Goal: Task Accomplishment & Management: Use online tool/utility

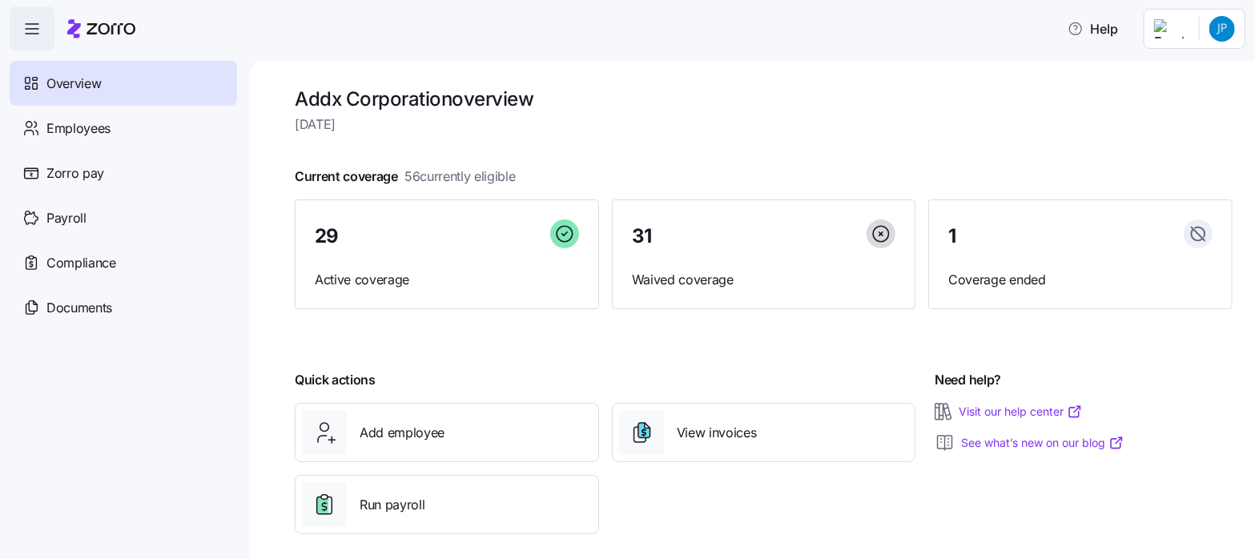
scroll to position [12, 0]
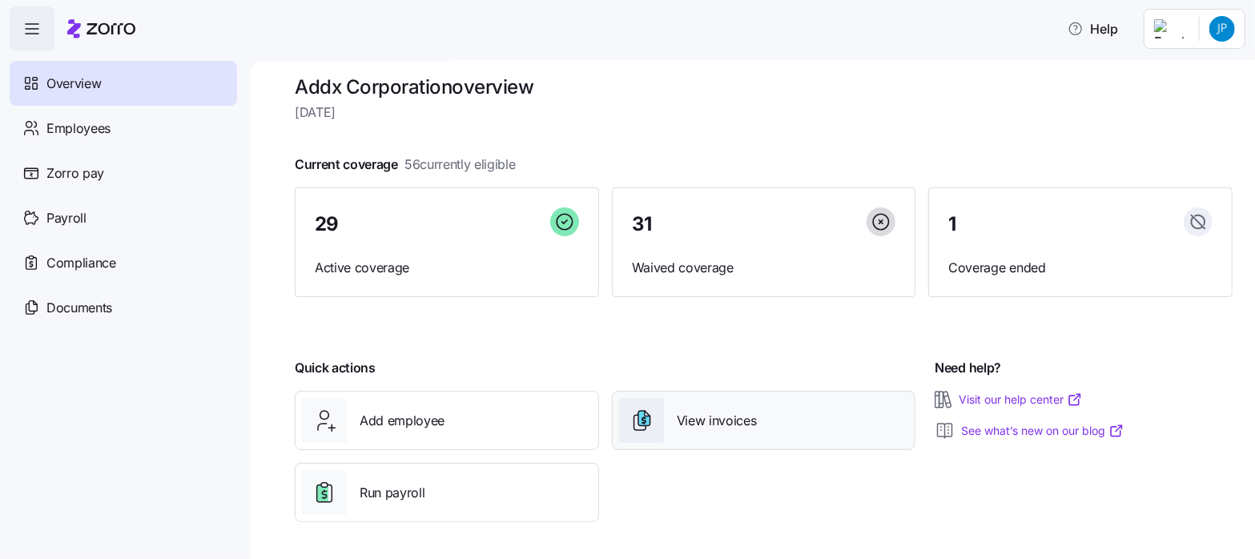
drag, startPoint x: 717, startPoint y: 413, endPoint x: 705, endPoint y: 407, distance: 13.6
click at [717, 413] on span "View invoices" at bounding box center [717, 421] width 80 height 20
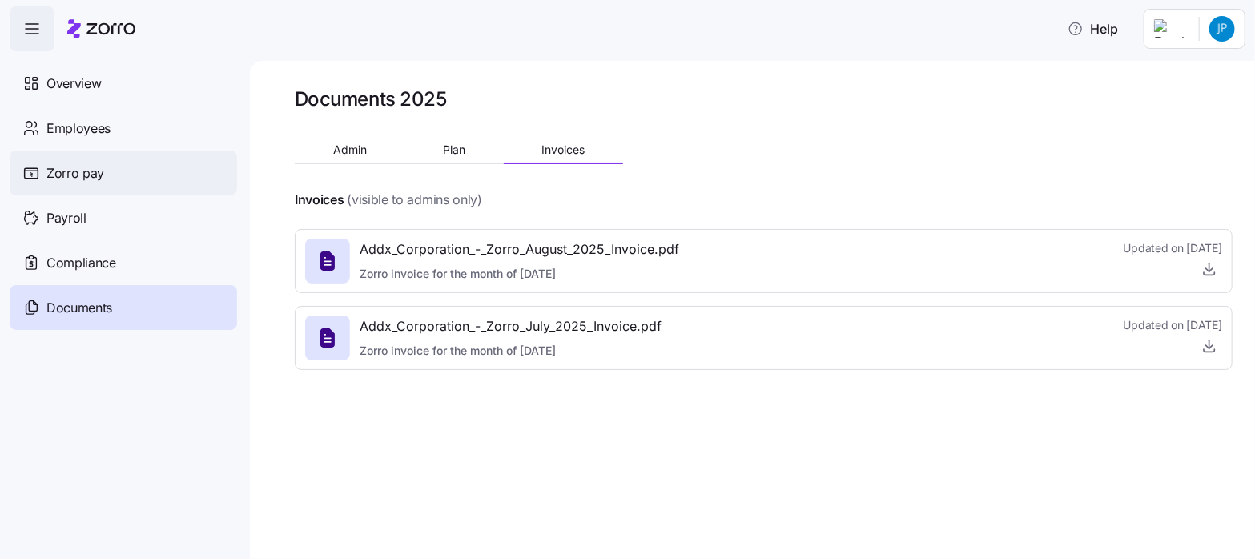
click at [83, 172] on span "Zorro pay" at bounding box center [75, 173] width 58 height 20
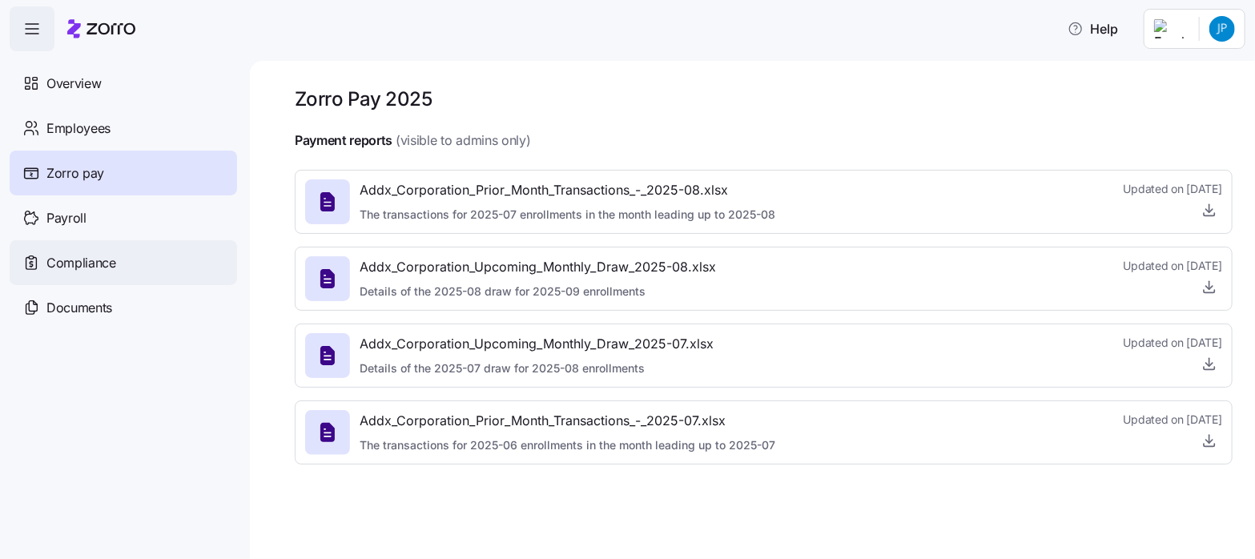
click at [95, 261] on span "Compliance" at bounding box center [81, 263] width 70 height 20
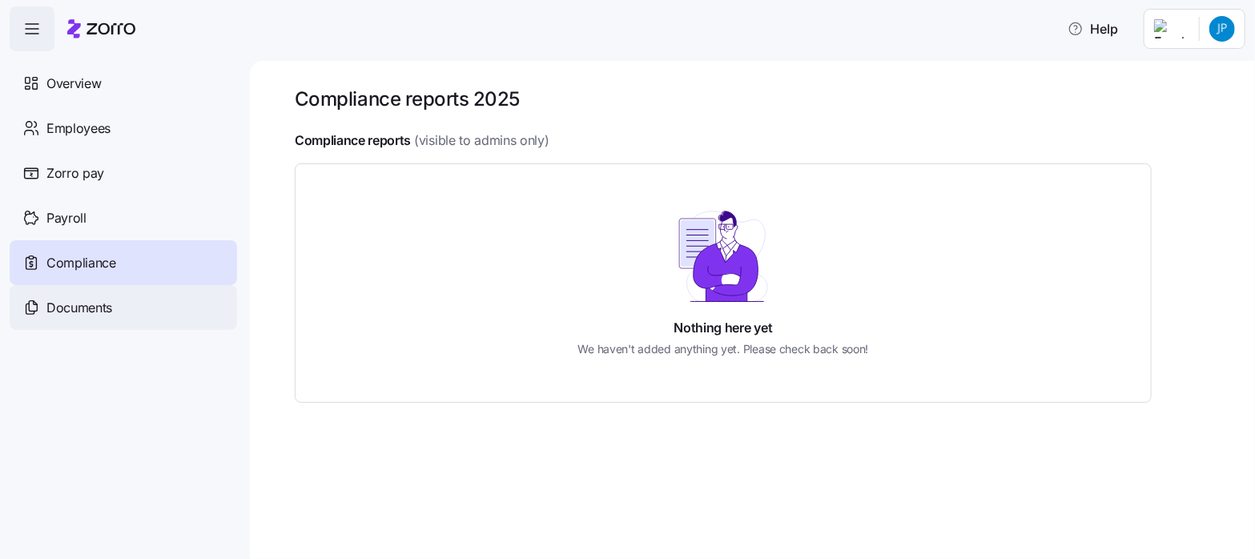
click at [69, 308] on span "Documents" at bounding box center [79, 308] width 66 height 20
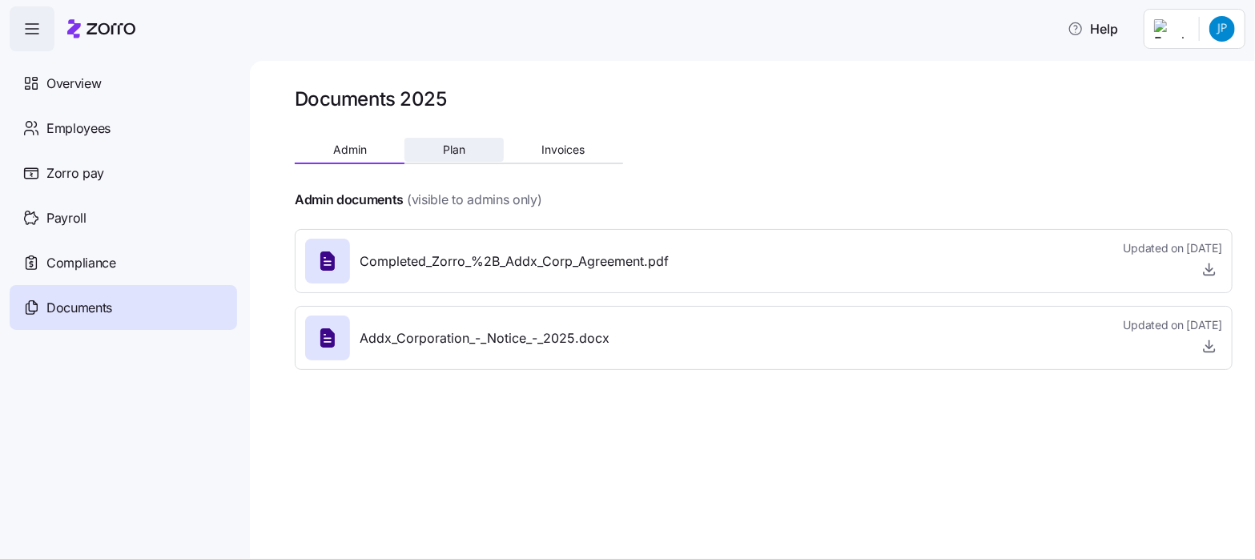
click at [451, 149] on span "Plan" at bounding box center [454, 149] width 22 height 11
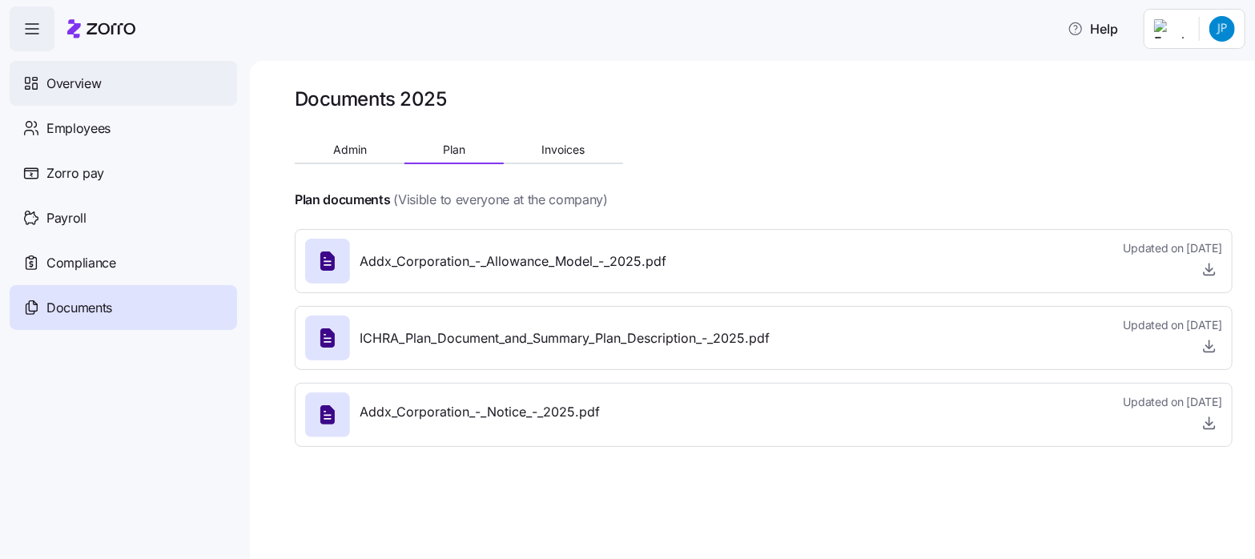
click at [80, 78] on span "Overview" at bounding box center [73, 84] width 54 height 20
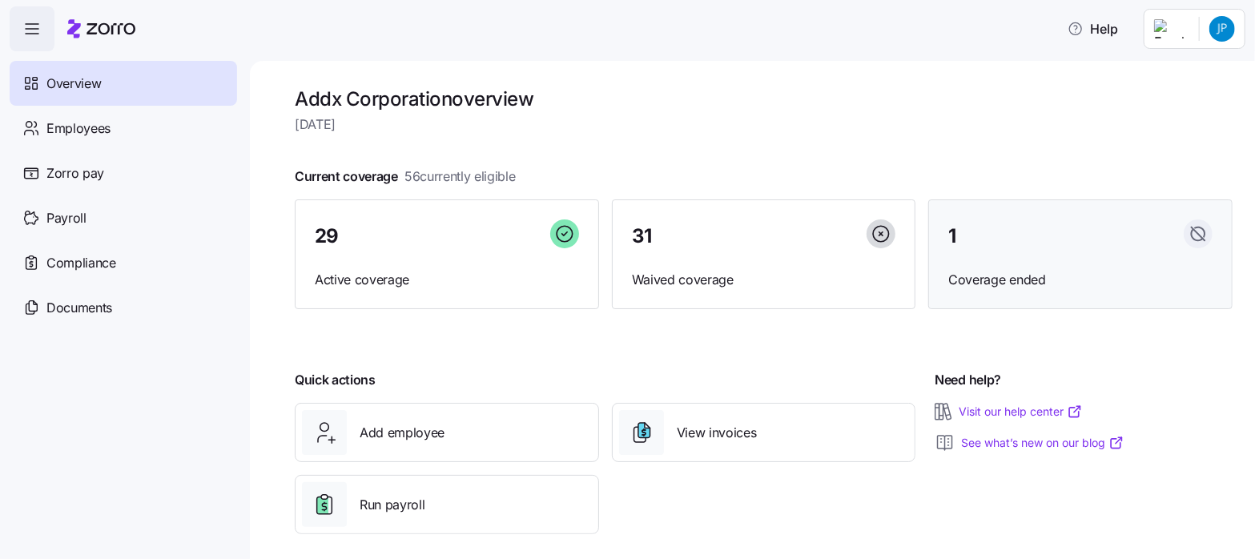
click at [972, 280] on span "Coverage ended" at bounding box center [1080, 280] width 264 height 20
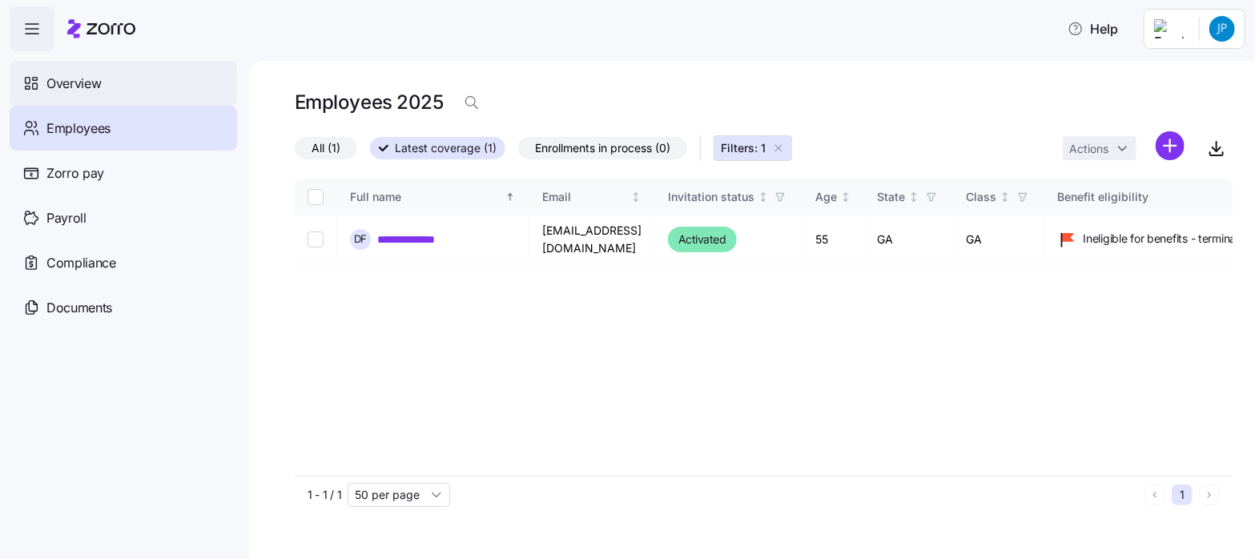
click at [74, 83] on span "Overview" at bounding box center [73, 84] width 54 height 20
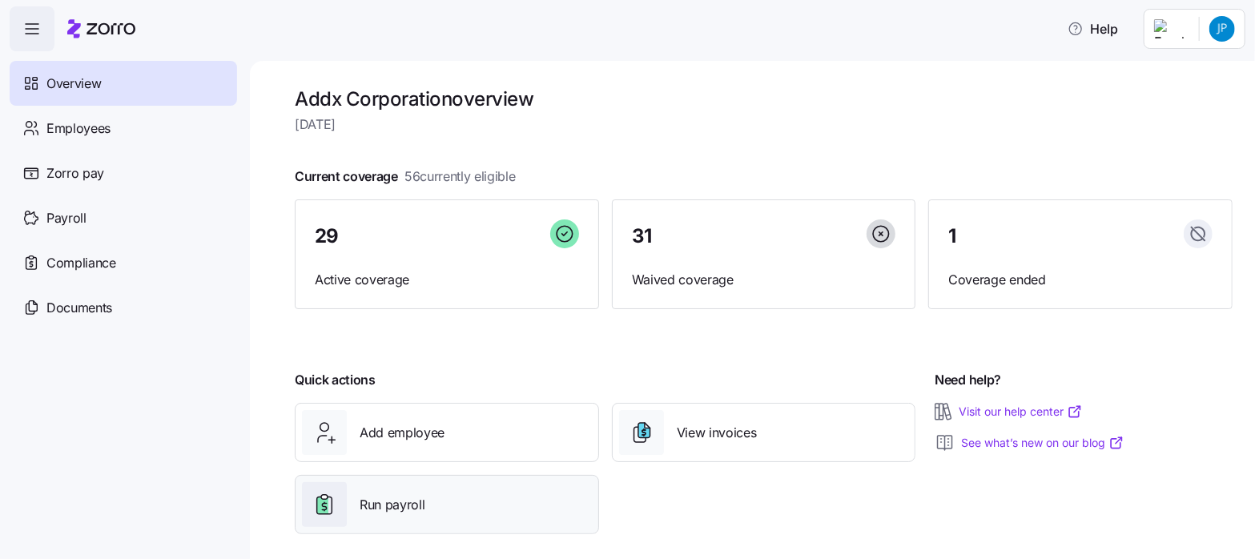
click at [399, 501] on span "Run payroll" at bounding box center [392, 505] width 65 height 20
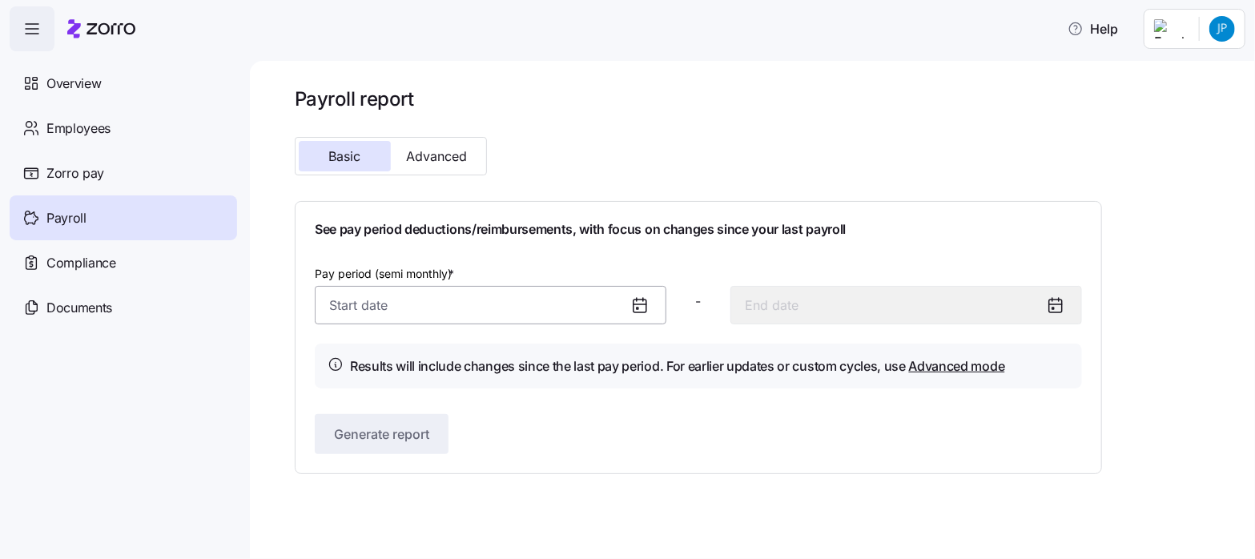
click at [332, 305] on input "Pay period (semi monthly) *" at bounding box center [491, 305] width 352 height 38
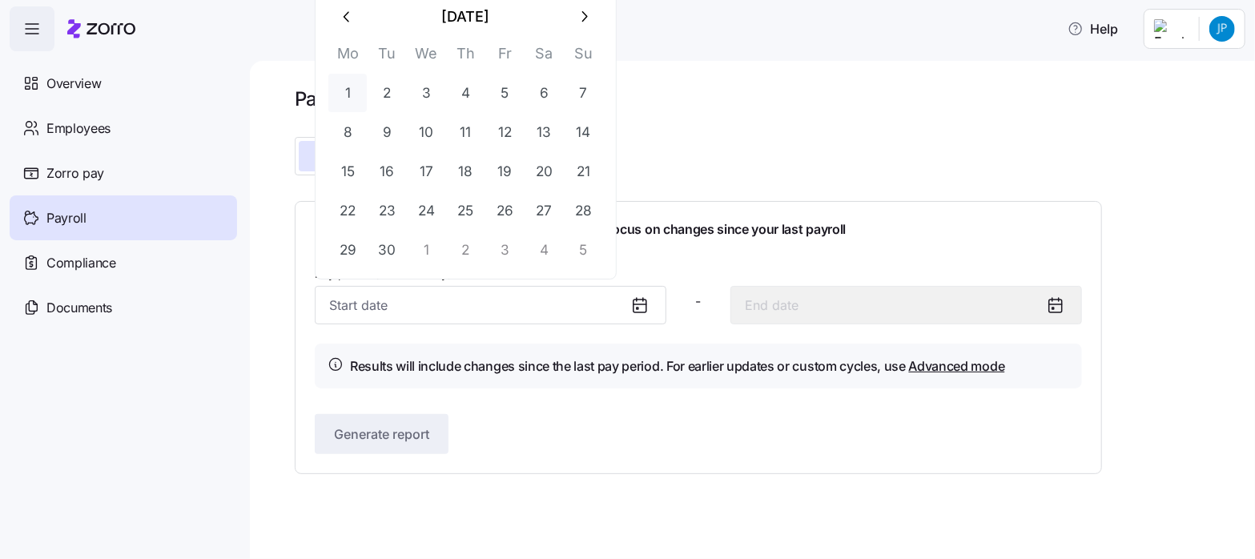
click at [348, 92] on button "1" at bounding box center [347, 93] width 38 height 38
type input "[DATE]"
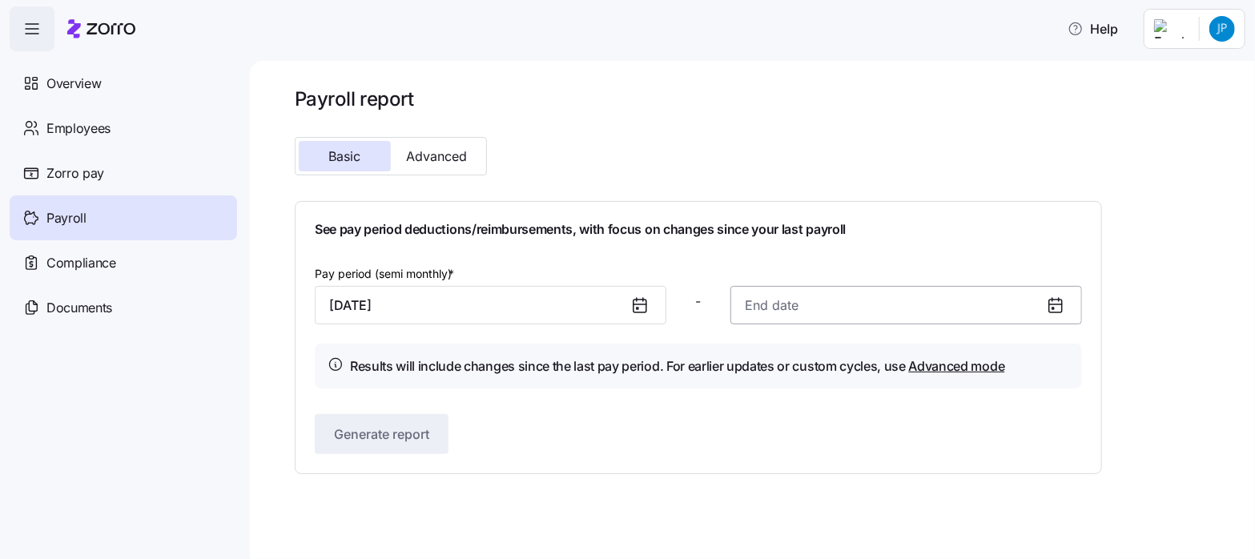
click at [758, 306] on input at bounding box center [906, 305] width 352 height 38
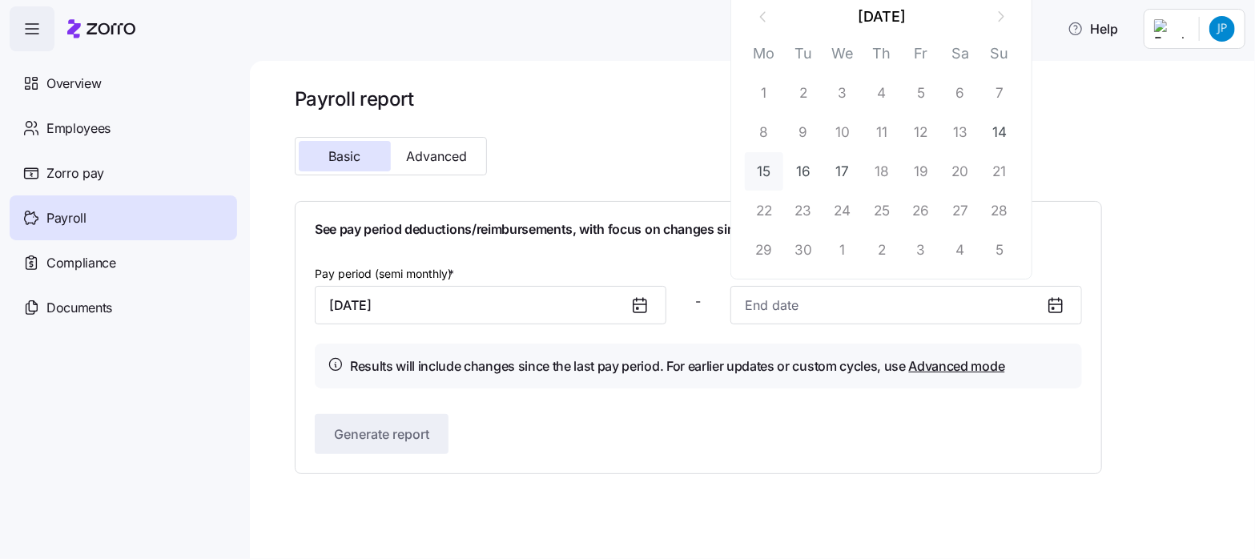
click at [761, 167] on button "15" at bounding box center [764, 171] width 38 height 38
type input "[DATE]"
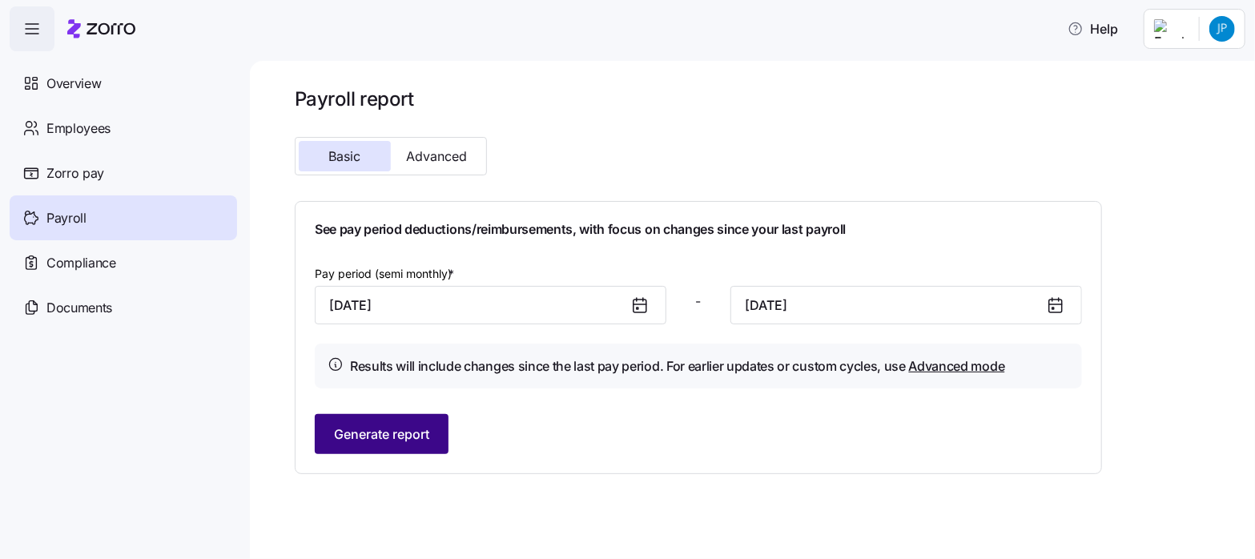
click at [388, 435] on span "Generate report" at bounding box center [381, 434] width 95 height 19
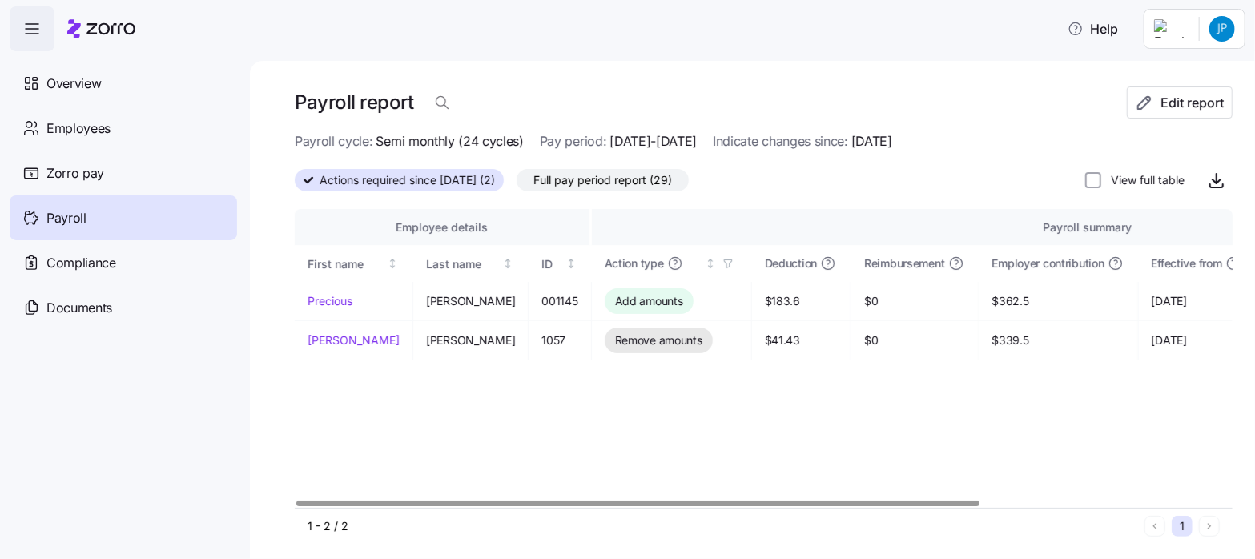
click at [467, 506] on div at bounding box center [637, 504] width 683 height 6
click at [372, 506] on div at bounding box center [637, 504] width 683 height 6
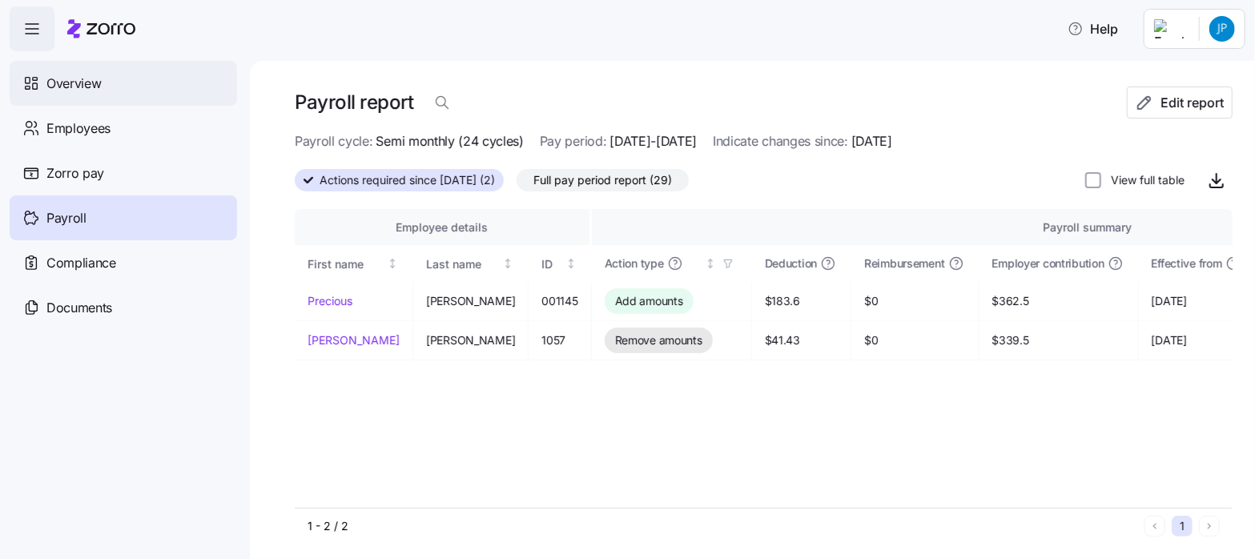
click at [63, 80] on span "Overview" at bounding box center [73, 84] width 54 height 20
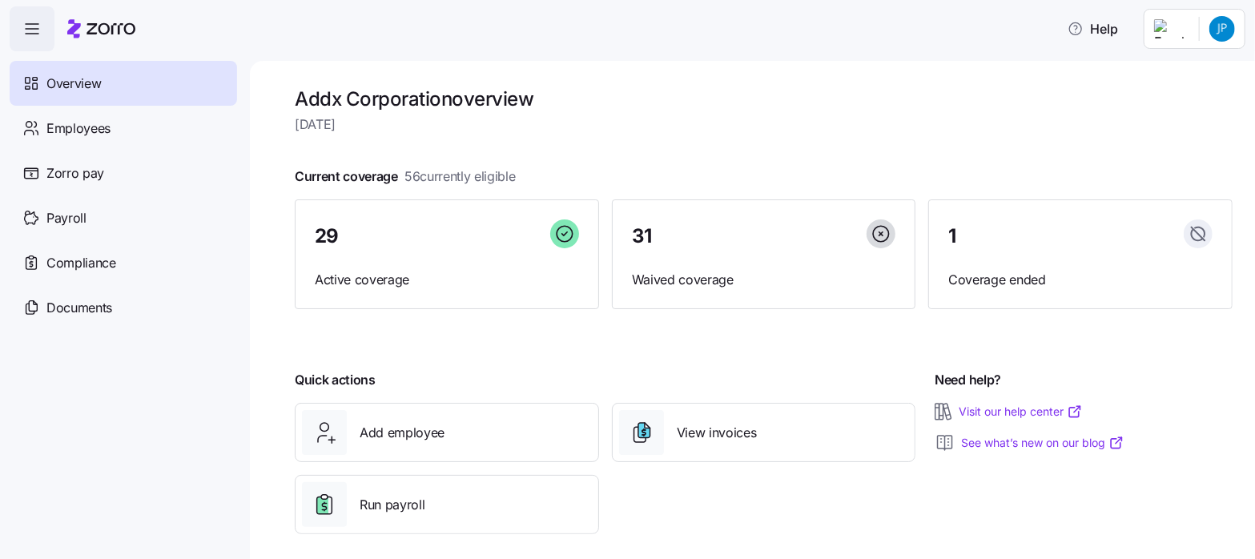
click at [1024, 441] on link "See what’s new on our blog" at bounding box center [1042, 443] width 163 height 16
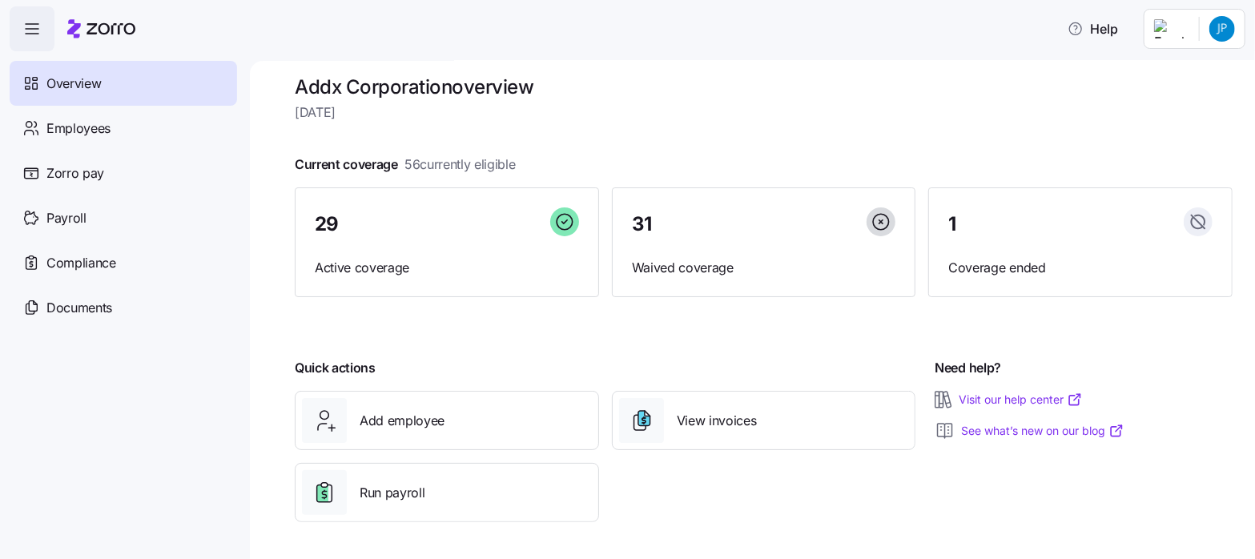
click at [1213, 32] on html "Help Overview Employees Zorro pay Payroll Compliance Documents Addx Corporation…" at bounding box center [627, 274] width 1255 height 549
click at [1169, 159] on div "Log out" at bounding box center [1158, 163] width 62 height 18
